Goal: Transaction & Acquisition: Purchase product/service

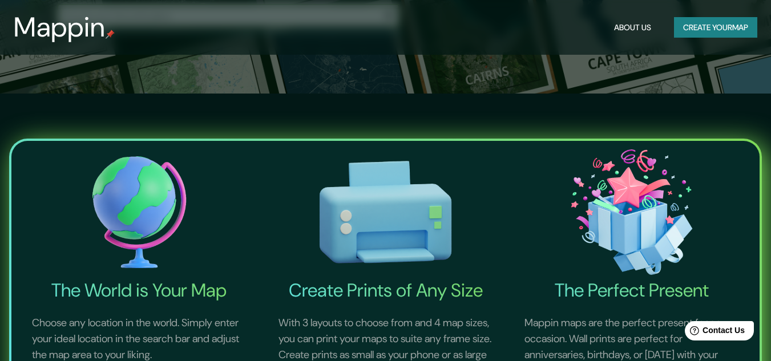
scroll to position [57, 0]
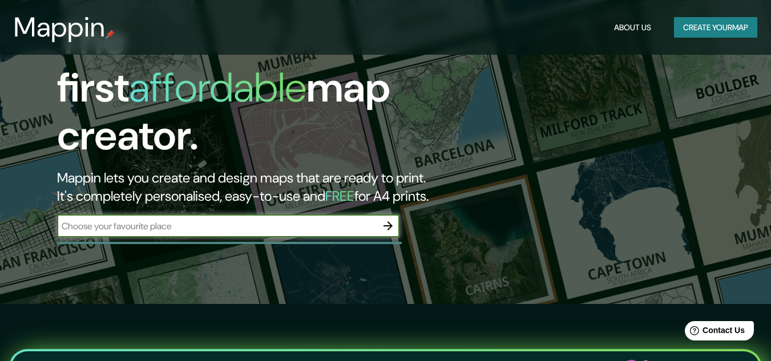
drag, startPoint x: 92, startPoint y: 218, endPoint x: 86, endPoint y: 211, distance: 9.7
click at [87, 220] on input "text" at bounding box center [217, 226] width 320 height 13
type input "Av. [PERSON_NAME]}"
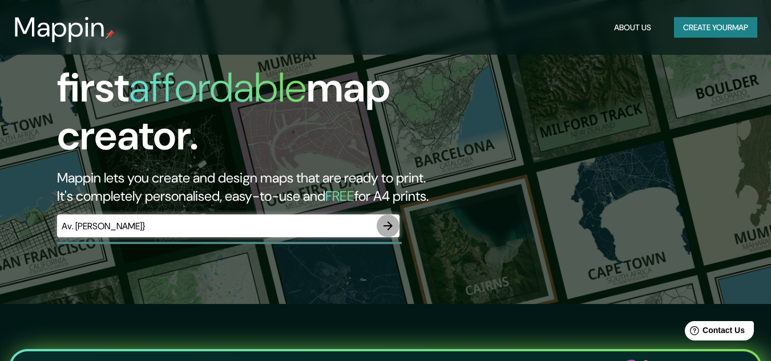
click at [391, 219] on icon "button" at bounding box center [388, 226] width 14 height 14
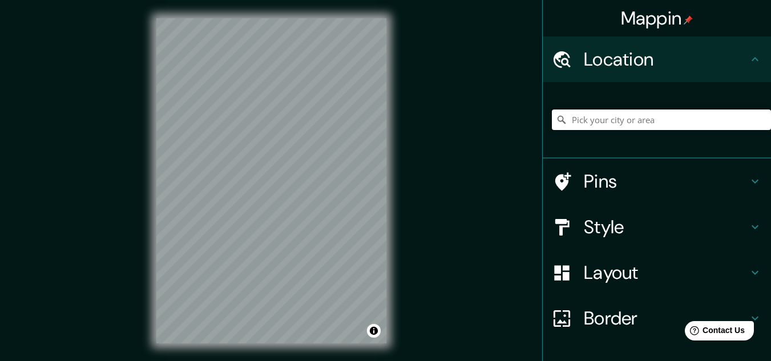
click at [609, 112] on input "Pick your city or area" at bounding box center [661, 120] width 219 height 21
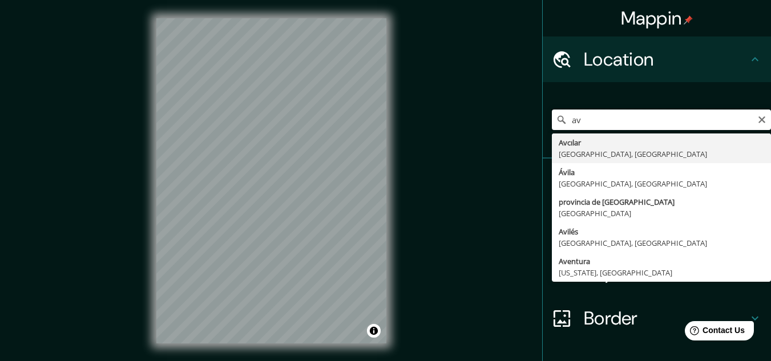
type input "a"
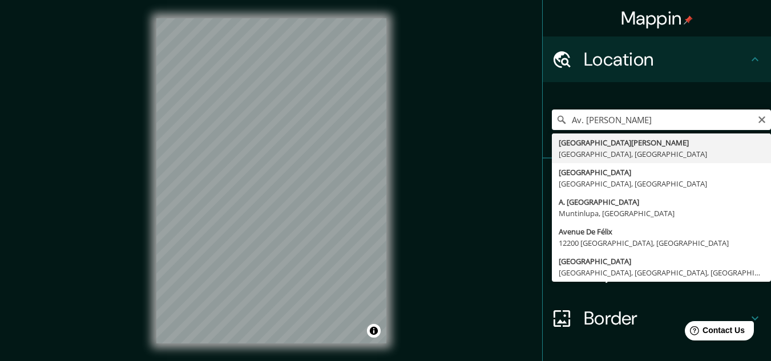
type input "[GEOGRAPHIC_DATA][PERSON_NAME], [GEOGRAPHIC_DATA]"
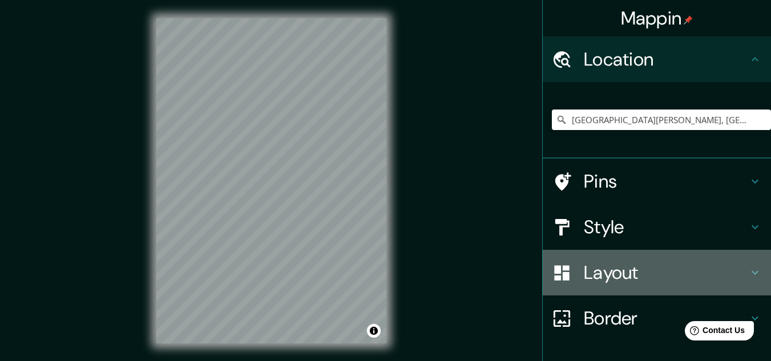
click at [619, 282] on h4 "Layout" at bounding box center [666, 272] width 164 height 23
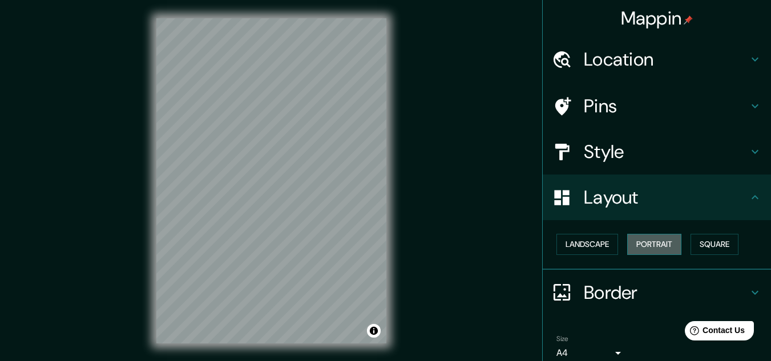
click at [655, 242] on button "Portrait" at bounding box center [654, 244] width 54 height 21
click at [572, 245] on button "Landscape" at bounding box center [587, 244] width 62 height 21
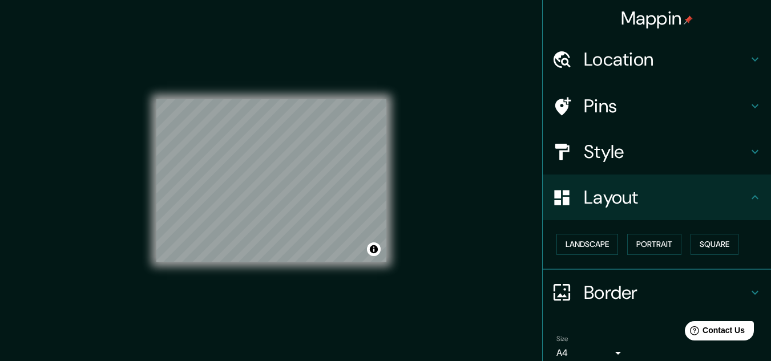
click at [722, 232] on div "Landscape [GEOGRAPHIC_DATA]" at bounding box center [661, 244] width 219 height 30
click at [721, 236] on button "Square" at bounding box center [715, 244] width 48 height 21
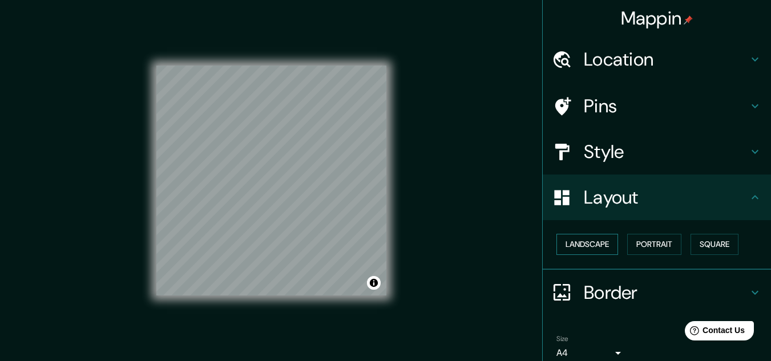
click at [604, 239] on button "Landscape" at bounding box center [587, 244] width 62 height 21
